Goal: Transaction & Acquisition: Purchase product/service

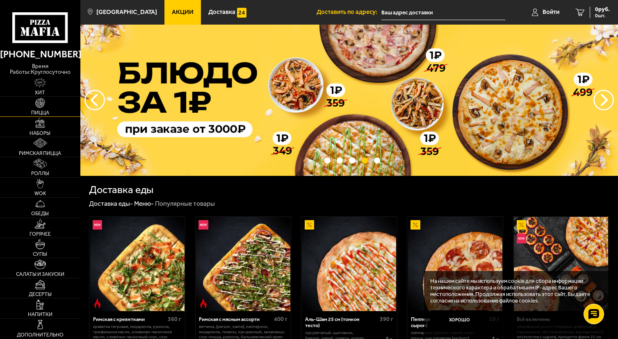
click at [38, 108] on link "Пицца" at bounding box center [40, 107] width 80 height 20
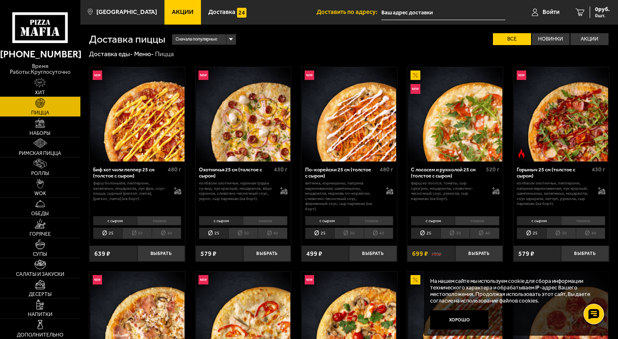
click at [170, 235] on li "40" at bounding box center [167, 233] width 30 height 11
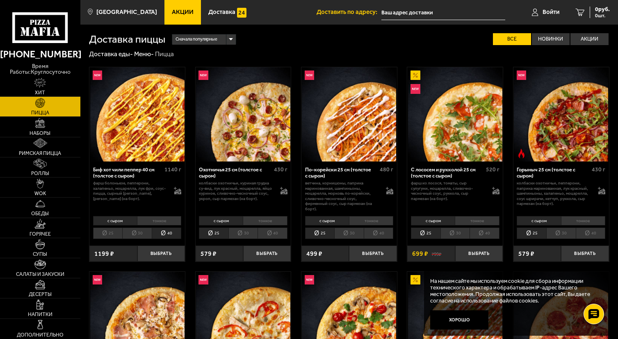
click at [112, 235] on li "25" at bounding box center [108, 233] width 30 height 11
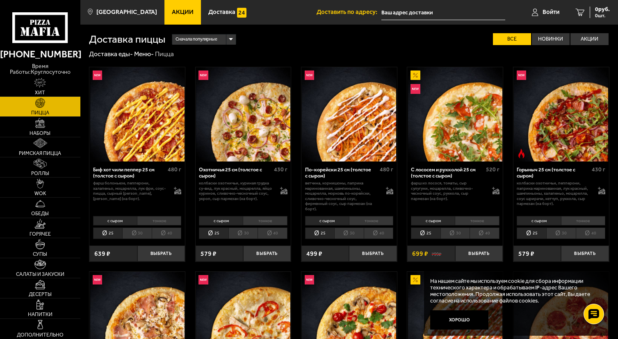
click at [232, 39] on div "Сначала популярные" at bounding box center [204, 39] width 64 height 10
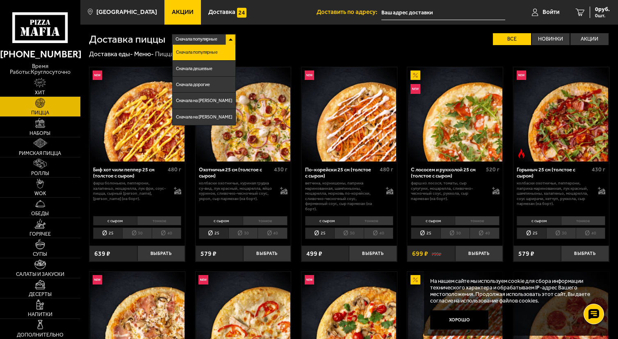
click at [280, 38] on div "Сначала популярные Сначала популярные Сначала дешевые Сначала дорогие Сначала н…" at bounding box center [387, 39] width 444 height 12
click at [233, 40] on div "Сначала популярные" at bounding box center [204, 39] width 64 height 10
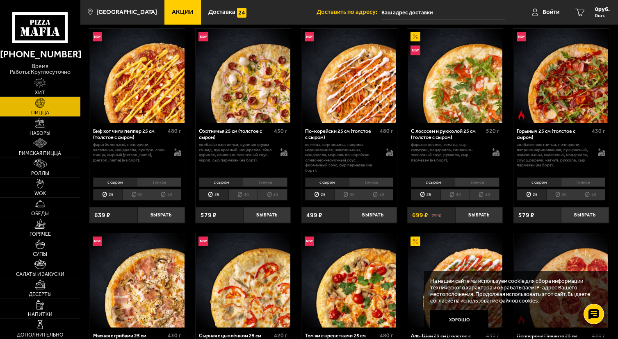
scroll to position [68, 0]
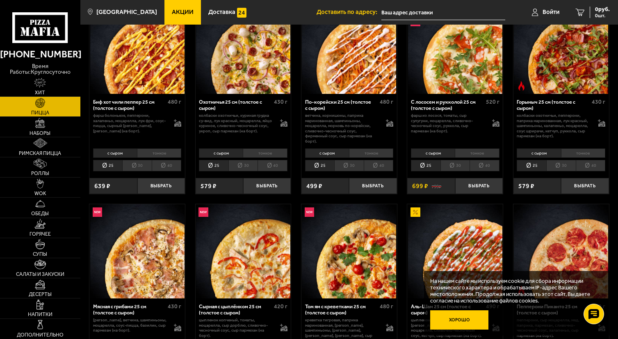
click at [458, 324] on button "Хорошо" at bounding box center [459, 319] width 58 height 19
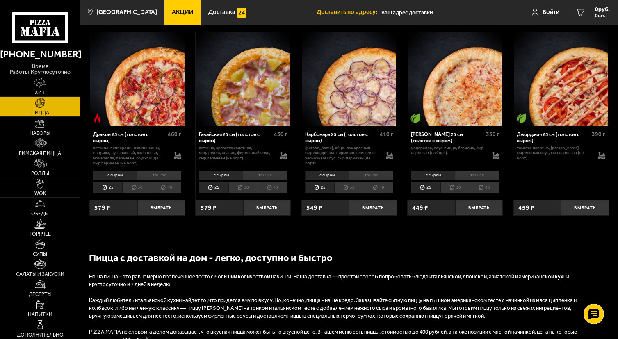
scroll to position [1256, 0]
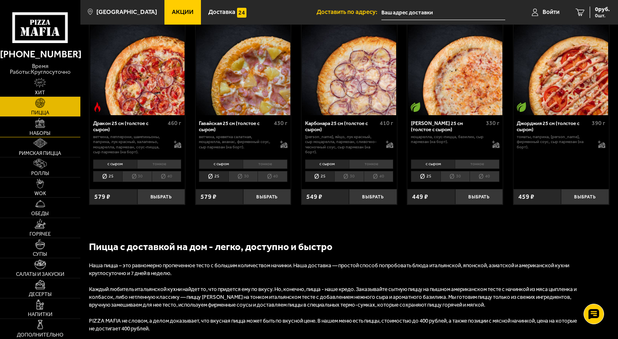
click at [45, 128] on link "Наборы" at bounding box center [40, 127] width 80 height 20
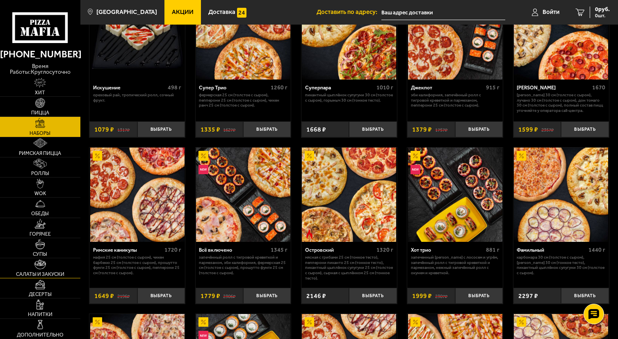
scroll to position [410, 0]
